Goal: Navigation & Orientation: Go to known website

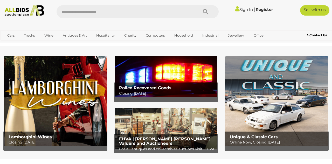
click at [241, 10] on link "Sign In" at bounding box center [244, 9] width 18 height 5
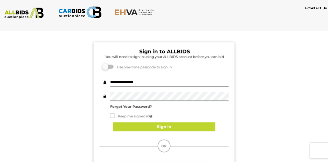
click at [139, 126] on button "Sign In" at bounding box center [166, 128] width 104 height 9
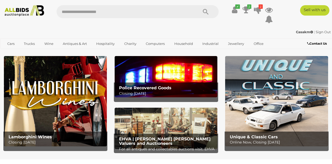
click at [258, 11] on icon at bounding box center [257, 9] width 7 height 9
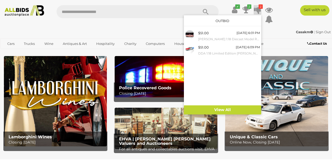
click at [124, 17] on input "text" at bounding box center [124, 11] width 136 height 13
